Goal: Information Seeking & Learning: Check status

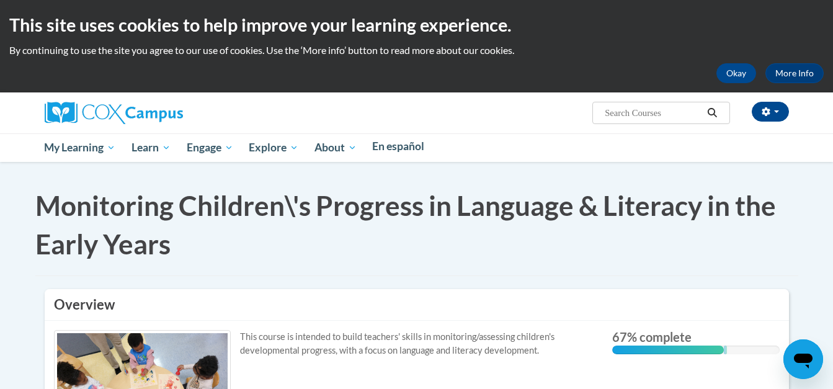
click at [833, 388] on html "This site uses cookies to help improve your learning experience. By continuing …" at bounding box center [416, 194] width 833 height 389
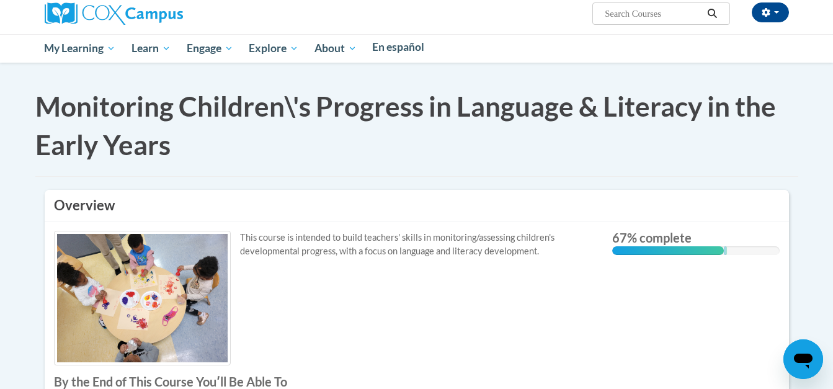
scroll to position [74, 0]
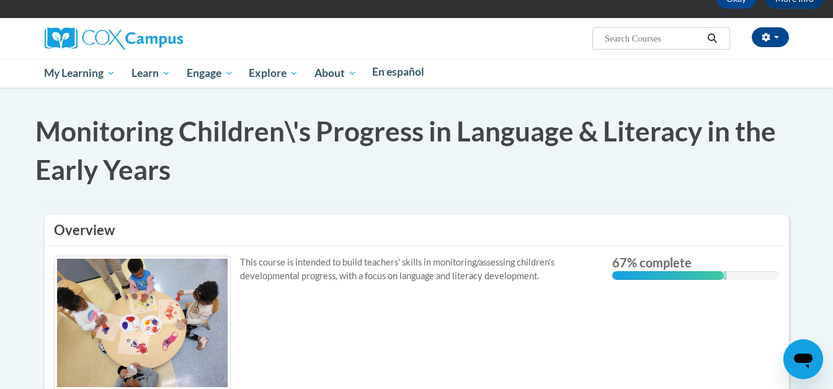
drag, startPoint x: 840, startPoint y: 379, endPoint x: 452, endPoint y: 230, distance: 415.6
click at [452, 230] on h3 "Overview" at bounding box center [417, 230] width 726 height 19
drag, startPoint x: 838, startPoint y: 11, endPoint x: 543, endPoint y: 65, distance: 299.0
click at [543, 65] on ul "My Learning My Learning My Course Progress Certificates My Action Plans Group D…" at bounding box center [413, 73] width 753 height 29
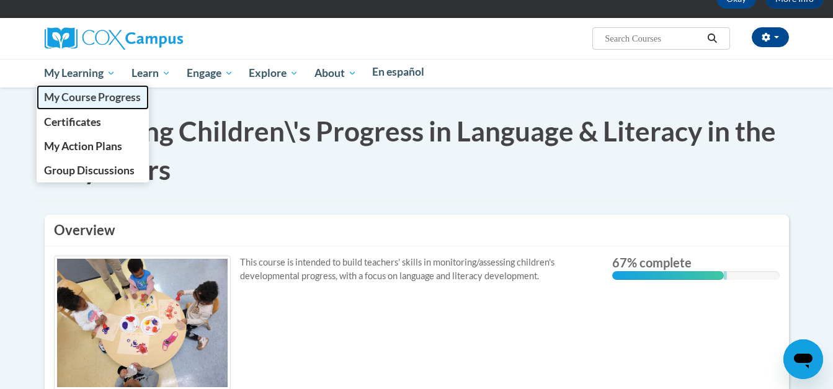
click at [134, 91] on span "My Course Progress" at bounding box center [92, 97] width 97 height 13
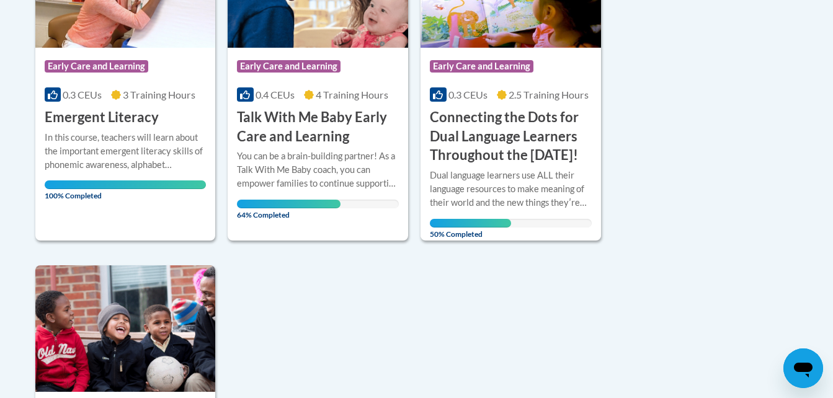
scroll to position [1067, 0]
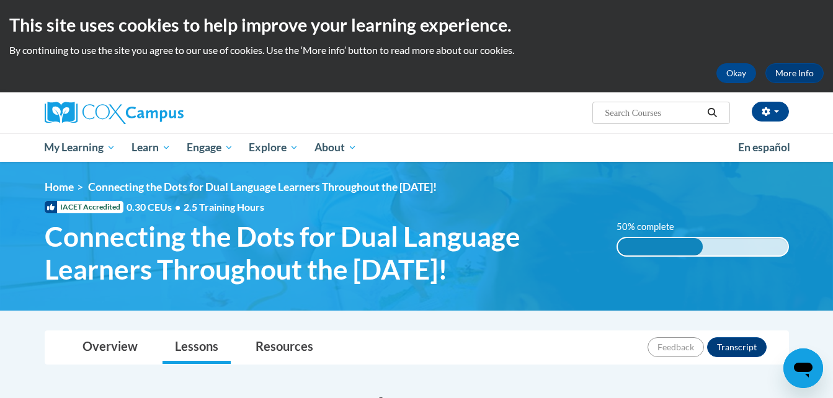
drag, startPoint x: 836, startPoint y: 390, endPoint x: 581, endPoint y: 332, distance: 261.0
click at [581, 332] on div "Overview Lessons Resources Feedback Transcript" at bounding box center [417, 347] width 725 height 33
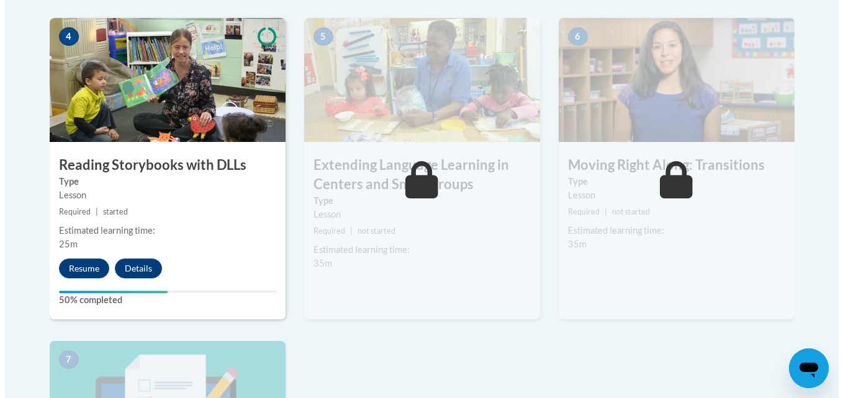
scroll to position [778, 0]
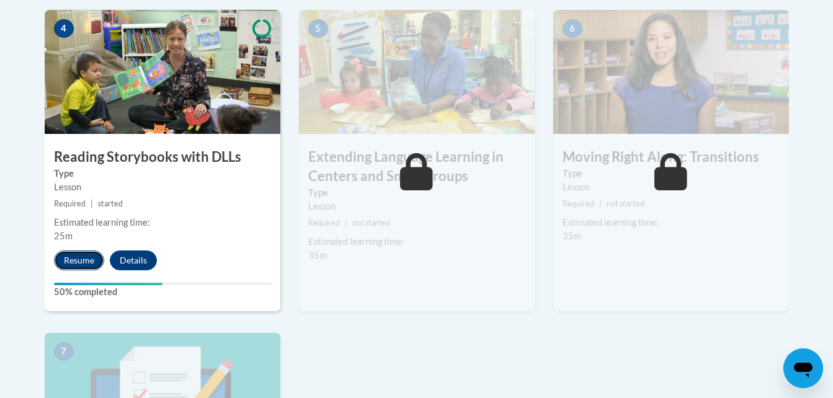
click at [72, 267] on button "Resume" at bounding box center [79, 261] width 50 height 20
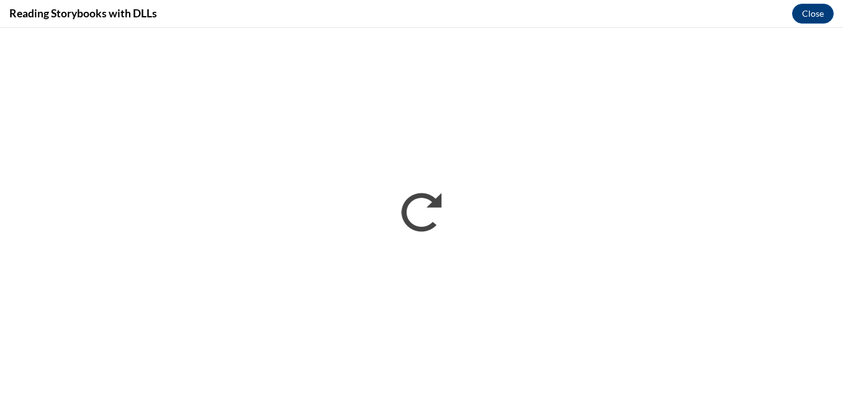
scroll to position [0, 0]
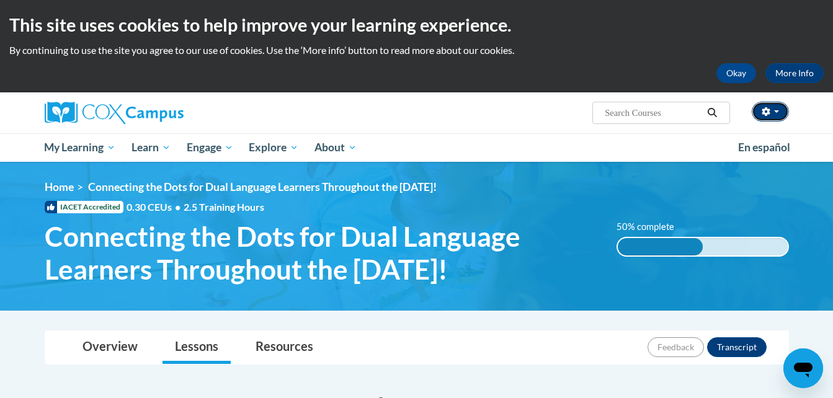
click at [782, 112] on button "button" at bounding box center [770, 112] width 37 height 20
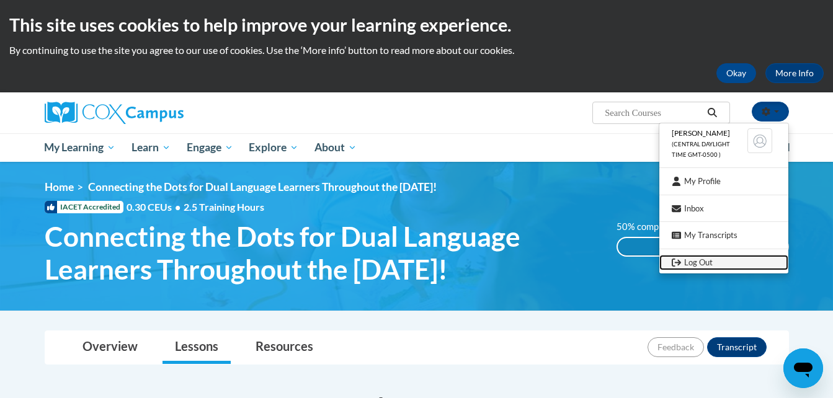
click at [731, 264] on link "Log Out" at bounding box center [724, 263] width 129 height 16
